Goal: Information Seeking & Learning: Learn about a topic

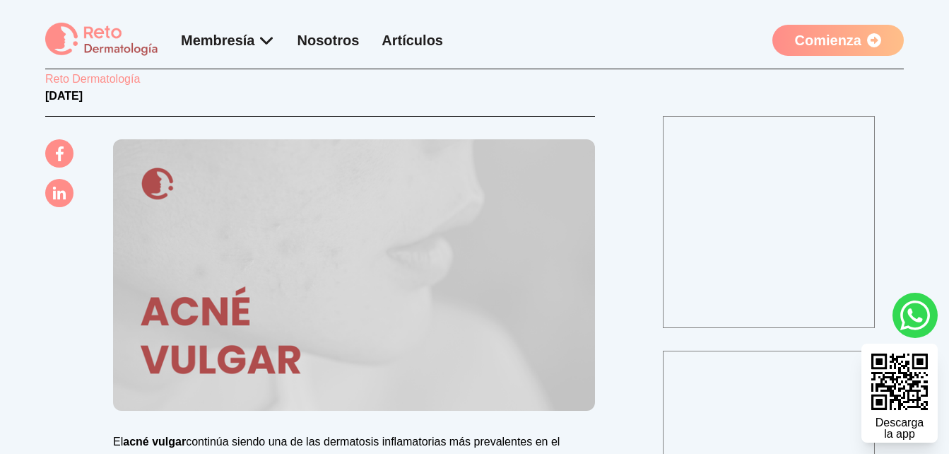
scroll to position [141, 0]
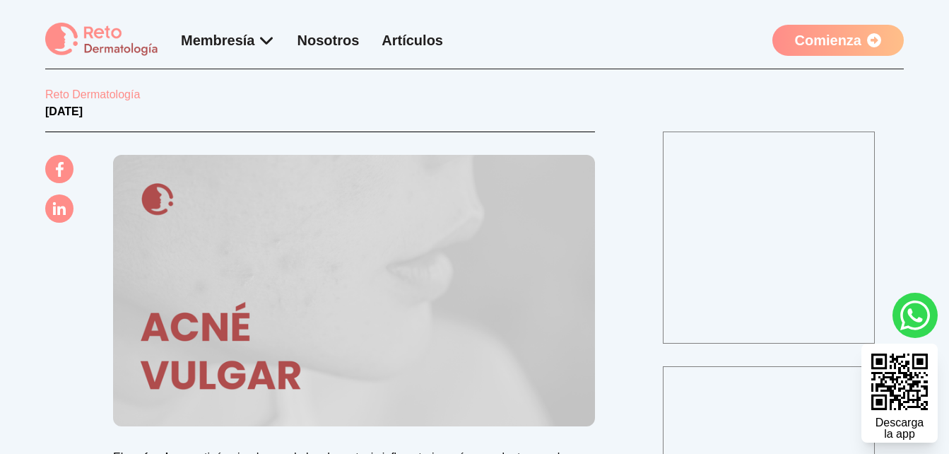
click at [418, 39] on link "Artículos" at bounding box center [412, 41] width 61 height 16
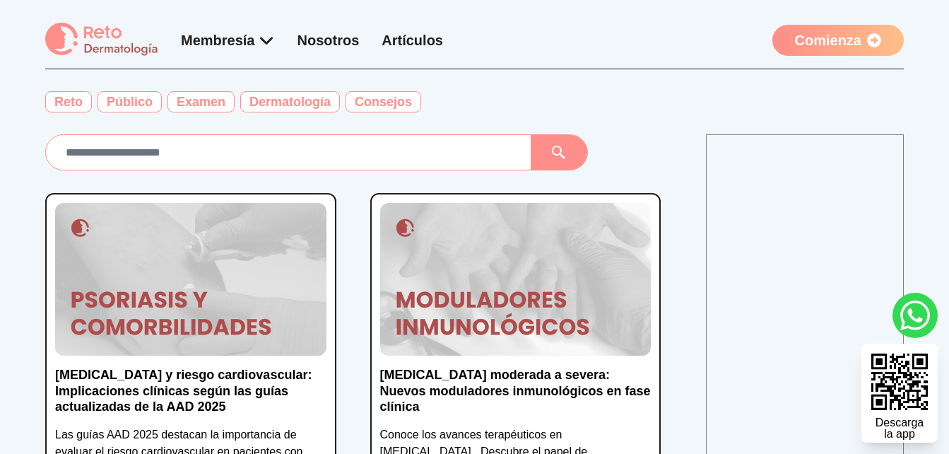
click at [256, 156] on input "text" at bounding box center [288, 152] width 462 height 23
type input "*"
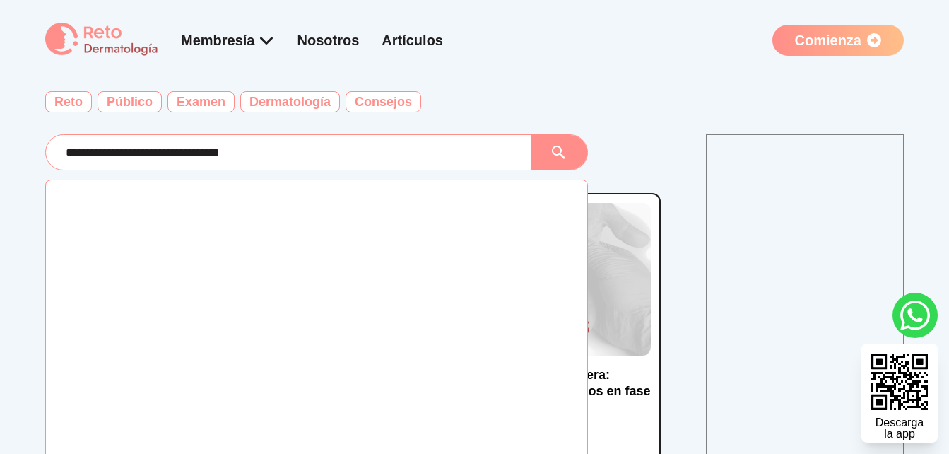
type input "**********"
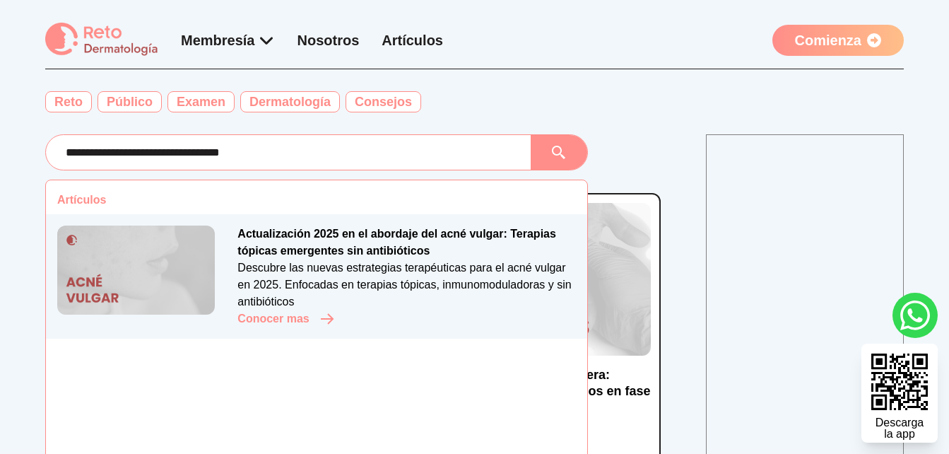
click at [348, 233] on p "Actualización 2025 en el abordaje del acné vulgar: Terapias tópicas emergentes …" at bounding box center [406, 242] width 338 height 34
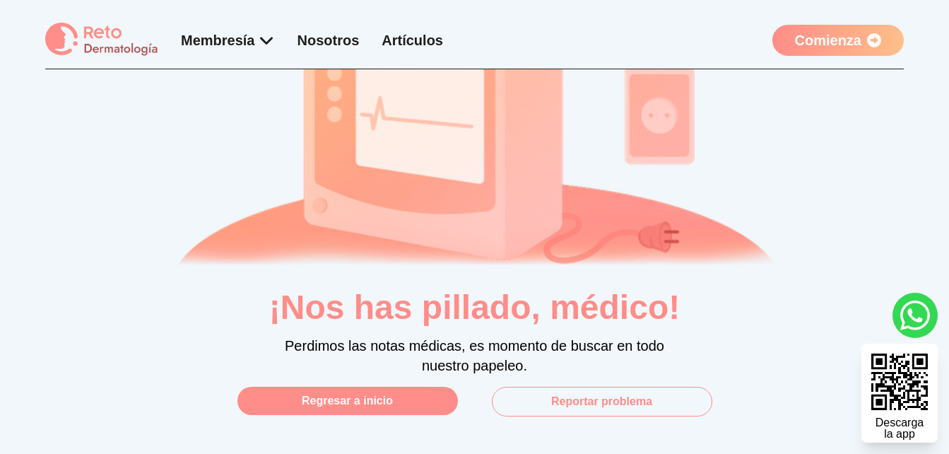
scroll to position [141, 0]
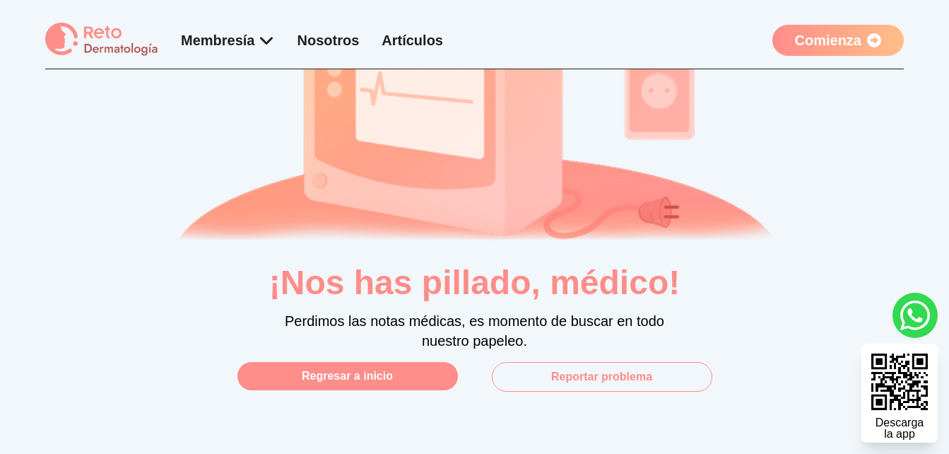
click at [397, 367] on button "Regresar a inicio" at bounding box center [347, 376] width 220 height 28
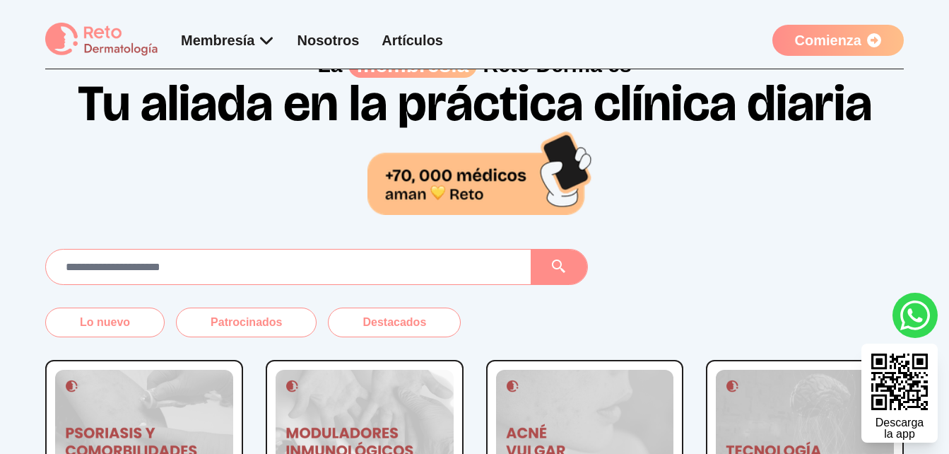
scroll to position [141, 0]
